Goal: Transaction & Acquisition: Purchase product/service

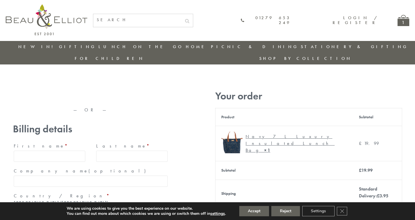
type input "maria33@yahoo.com"
type input "Maria"
type input "Williams"
type input "23, Scottsdale, Happytown"
type input "London"
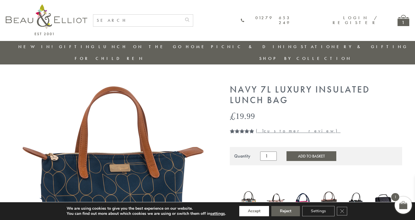
click at [255, 211] on button "Accept" at bounding box center [254, 211] width 30 height 10
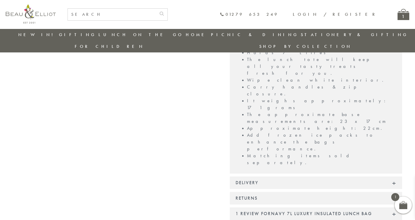
scroll to position [470, 0]
